Goal: Transaction & Acquisition: Purchase product/service

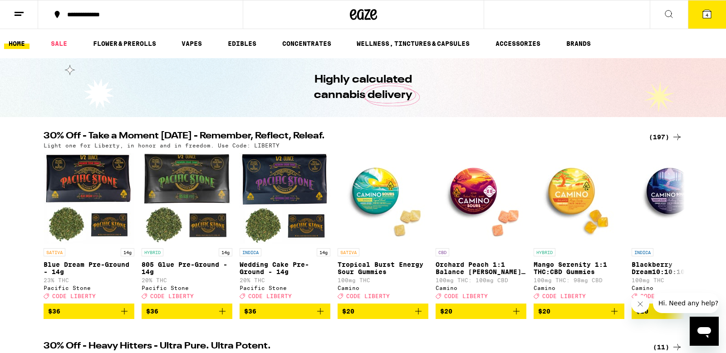
click at [712, 8] on button "4" at bounding box center [707, 14] width 38 height 28
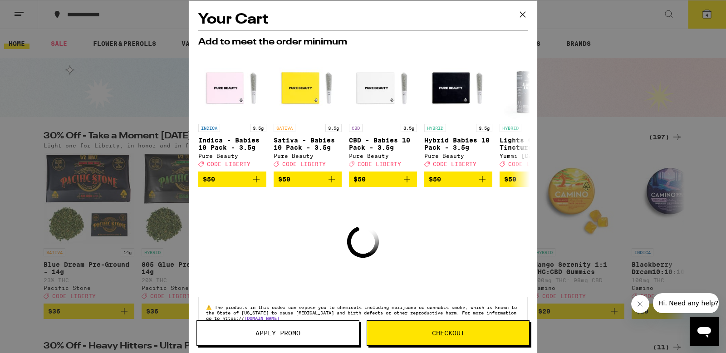
click at [444, 330] on span "Checkout" at bounding box center [448, 333] width 33 height 6
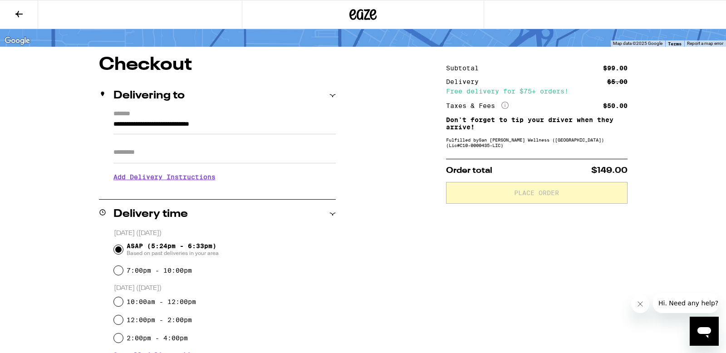
scroll to position [58, 0]
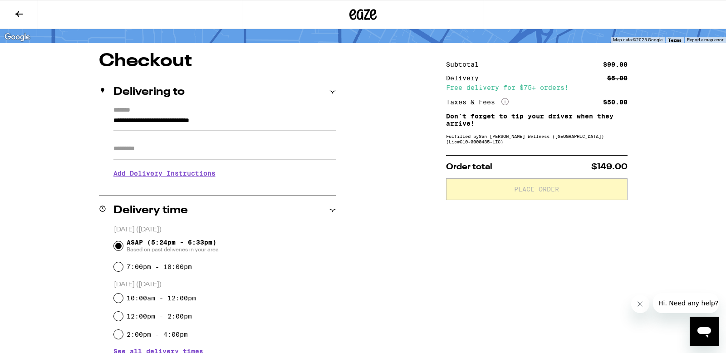
click at [173, 160] on input "Apt/Suite" at bounding box center [224, 149] width 222 height 22
type input "****"
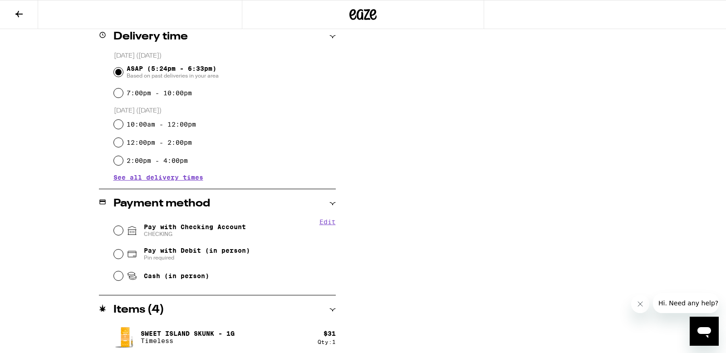
scroll to position [257, 0]
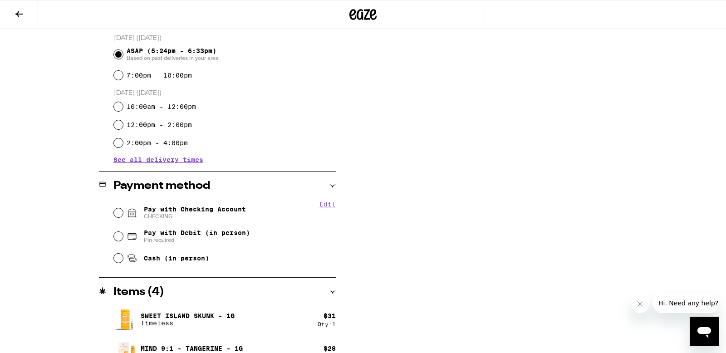
click at [166, 209] on span "Pay with Checking Account CHECKING" at bounding box center [195, 212] width 102 height 15
click at [123, 209] on input "Pay with Checking Account CHECKING" at bounding box center [118, 212] width 9 height 9
radio input "true"
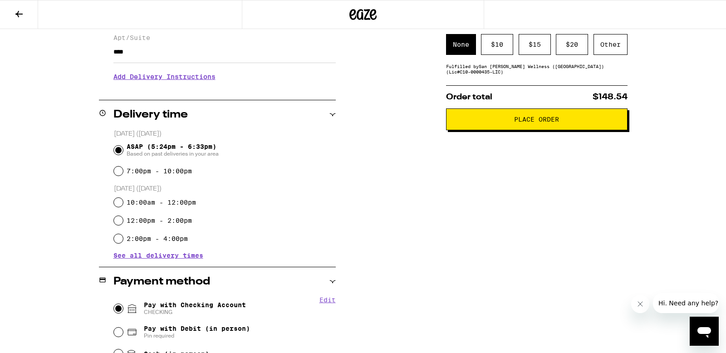
scroll to position [161, 0]
click at [526, 113] on button "Place Order" at bounding box center [536, 119] width 181 height 22
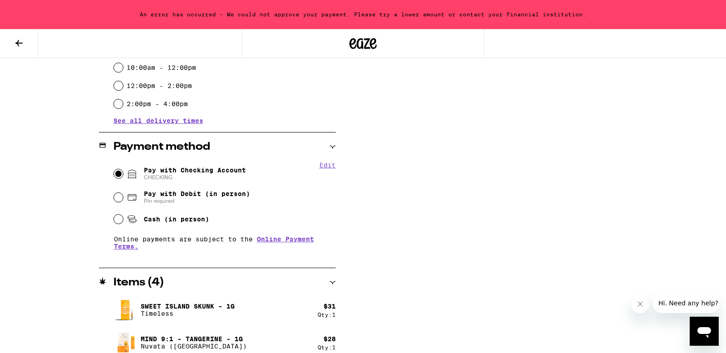
scroll to position [400, 0]
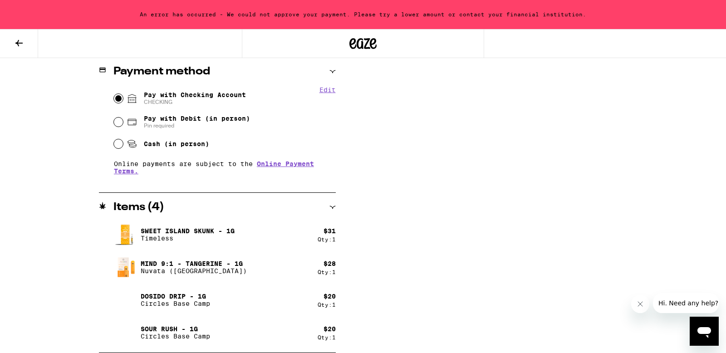
click at [322, 237] on div "Qty: 1" at bounding box center [326, 239] width 18 height 6
click at [26, 35] on button at bounding box center [19, 43] width 38 height 29
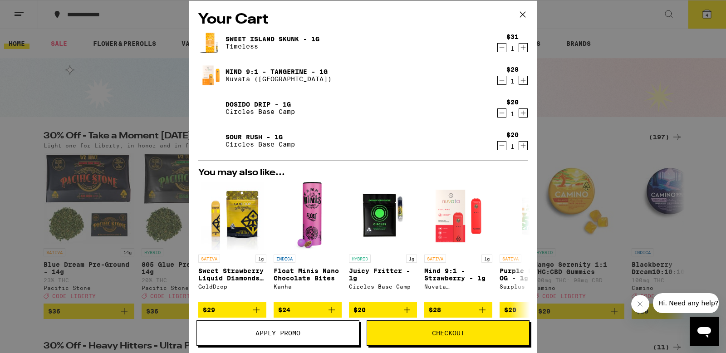
scroll to position [2, 0]
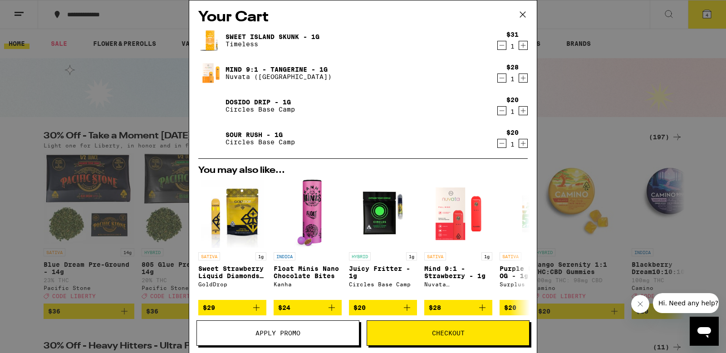
click at [493, 77] on div "Mind 9:1 - Tangerine - 1g Nuvata ([GEOGRAPHIC_DATA]) $28 1" at bounding box center [362, 72] width 329 height 25
click at [498, 78] on icon "Decrement" at bounding box center [502, 78] width 8 height 11
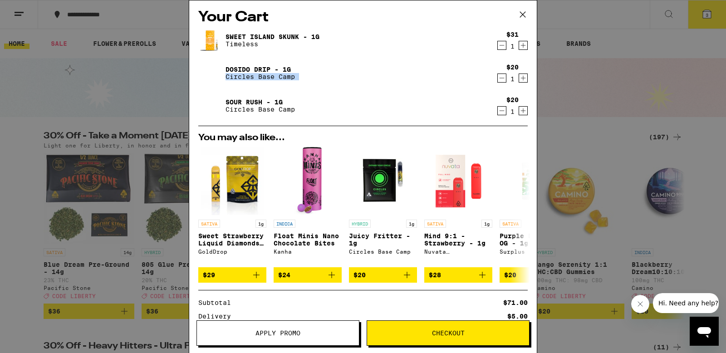
click at [431, 327] on button "Checkout" at bounding box center [447, 332] width 163 height 25
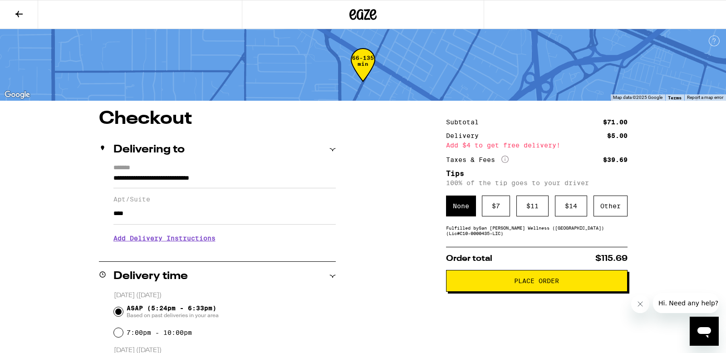
click at [480, 278] on button "Place Order" at bounding box center [536, 281] width 181 height 22
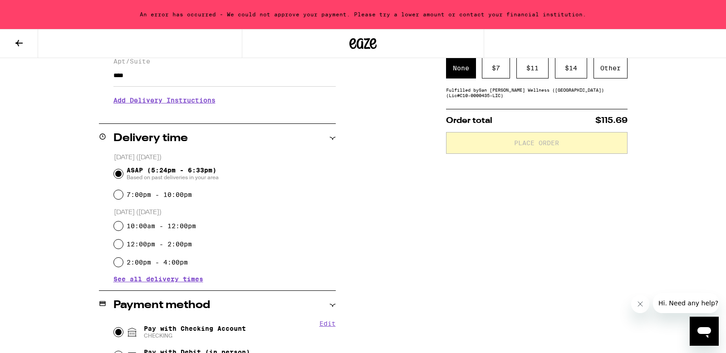
scroll to position [167, 0]
